Goal: Task Accomplishment & Management: Manage account settings

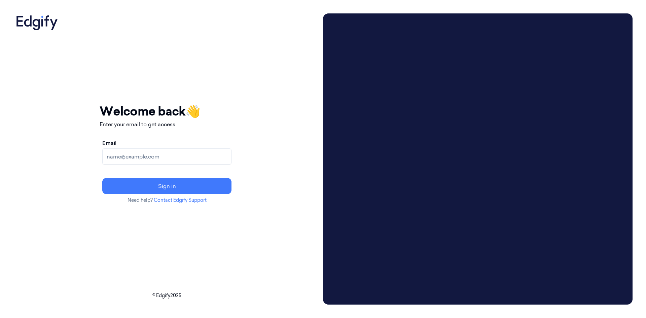
click at [223, 152] on input "Email" at bounding box center [166, 157] width 129 height 16
paste input "[EMAIL_ADDRESS][DOMAIN_NAME]"
type input "[EMAIL_ADDRESS][DOMAIN_NAME]"
click at [102, 178] on button "Sign in" at bounding box center [166, 186] width 129 height 16
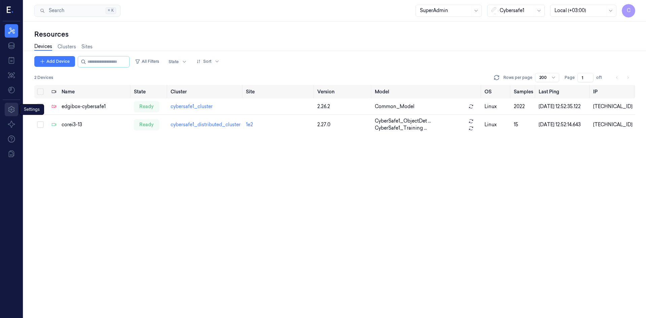
click at [12, 110] on icon at bounding box center [11, 109] width 6 height 7
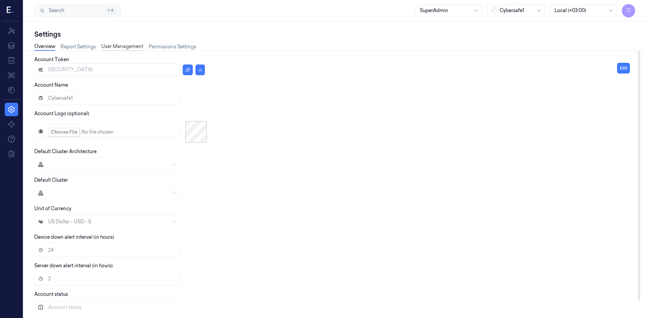
click at [132, 44] on link "User Management" at bounding box center [122, 47] width 42 height 8
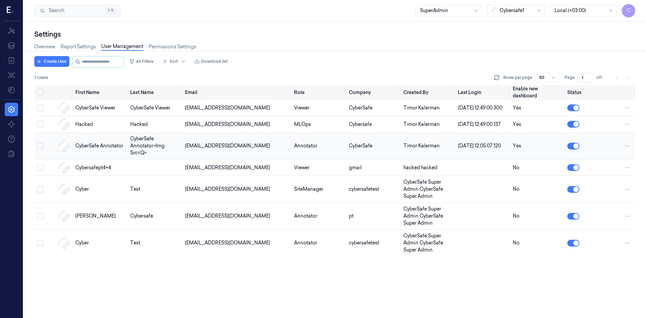
click at [571, 150] on button "button" at bounding box center [573, 146] width 12 height 7
click at [577, 193] on button "button" at bounding box center [573, 189] width 12 height 7
click at [49, 50] on link "Overview" at bounding box center [44, 47] width 21 height 8
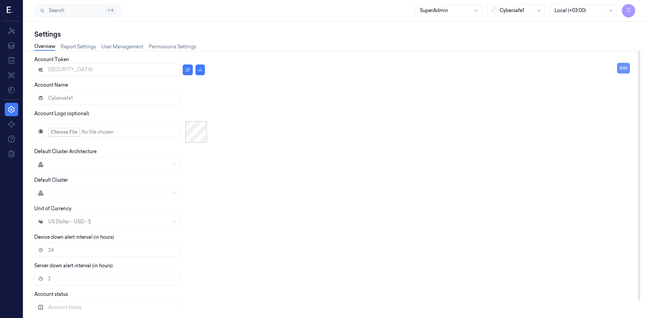
click at [626, 63] on button "Edit" at bounding box center [623, 68] width 13 height 11
click at [54, 129] on input "Account Logo (optional)" at bounding box center [104, 131] width 140 height 13
type input "C:\fakepath\test.png"
click at [56, 131] on input "Account Logo (optional)" at bounding box center [104, 131] width 140 height 13
click at [84, 98] on input "Cybersafe1" at bounding box center [104, 97] width 140 height 13
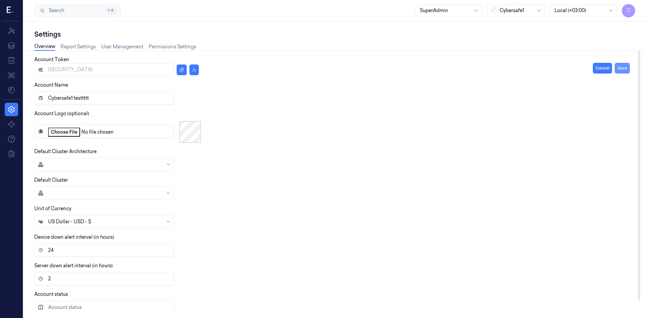
type input "Cybersafe1 testtttt"
click at [619, 70] on button "Save" at bounding box center [621, 68] width 15 height 11
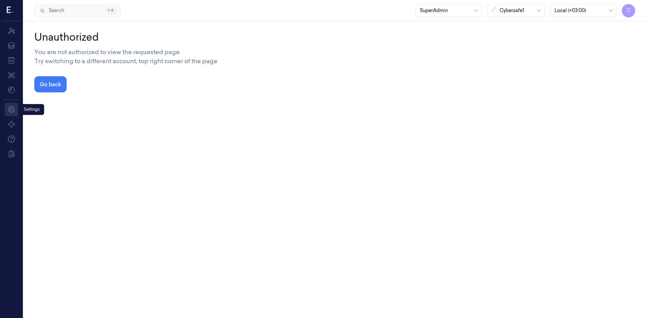
click at [15, 108] on icon at bounding box center [11, 110] width 8 height 8
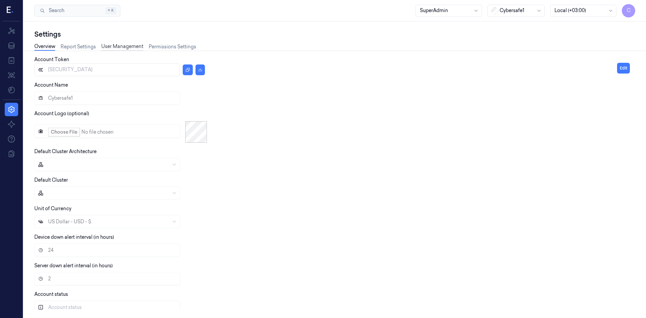
click at [123, 48] on link "User Management" at bounding box center [122, 47] width 42 height 8
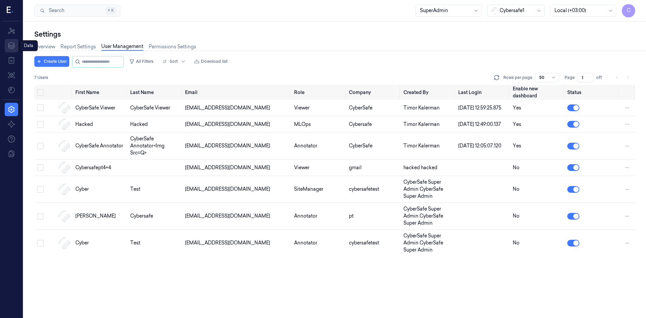
click at [8, 45] on icon at bounding box center [11, 45] width 6 height 7
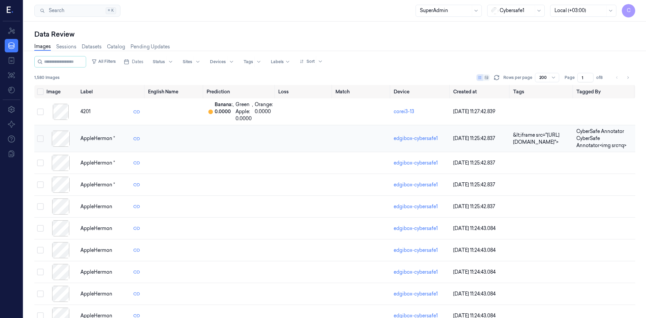
click at [64, 143] on div at bounding box center [60, 139] width 29 height 16
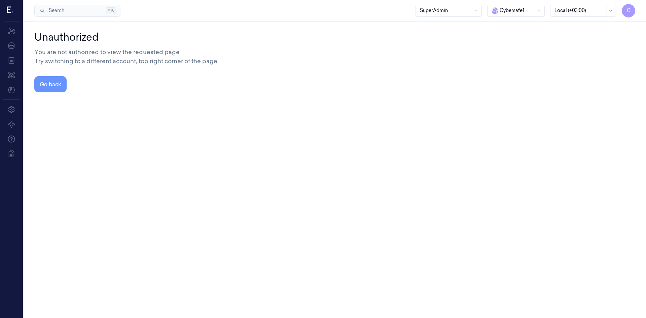
click at [51, 83] on button "Go back" at bounding box center [50, 84] width 32 height 16
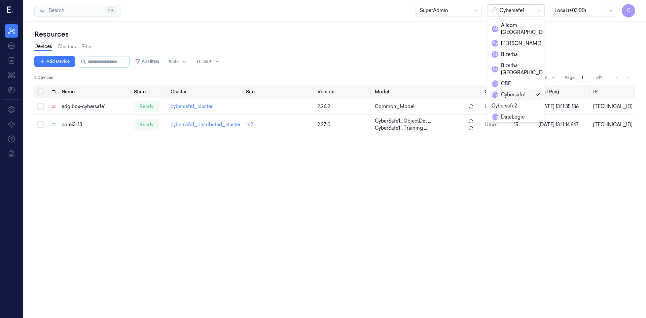
click at [526, 12] on div at bounding box center [516, 10] width 34 height 7
click at [626, 12] on span "C" at bounding box center [627, 10] width 13 height 13
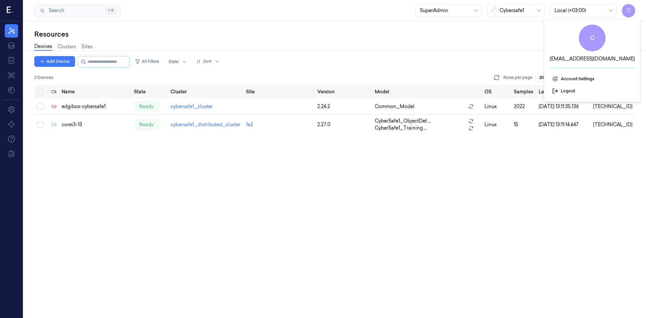
click at [626, 12] on span "C" at bounding box center [627, 10] width 13 height 13
click at [66, 50] on link "Clusters" at bounding box center [66, 47] width 18 height 8
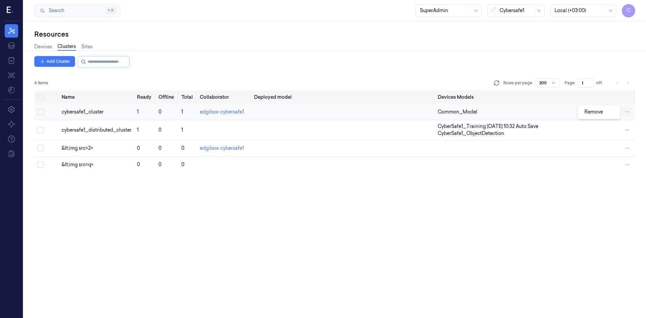
click at [625, 113] on html "C Resources Data Jobs Models Settings About Support Documentation Search Search…" at bounding box center [323, 159] width 646 height 318
